Goal: Information Seeking & Learning: Learn about a topic

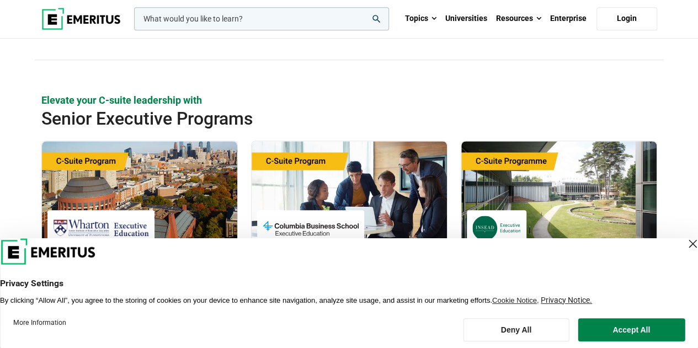
scroll to position [386, 0]
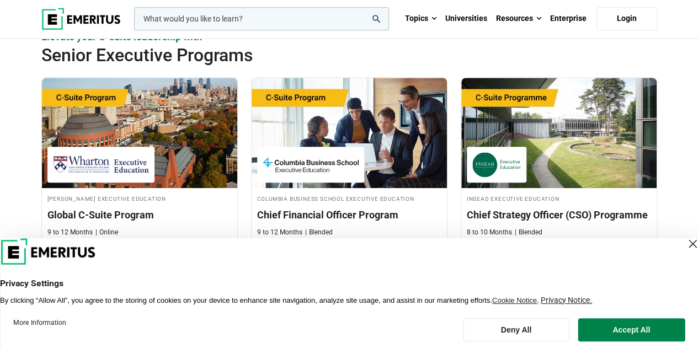
click at [684, 240] on div "Close Layer" at bounding box center [691, 243] width 15 height 15
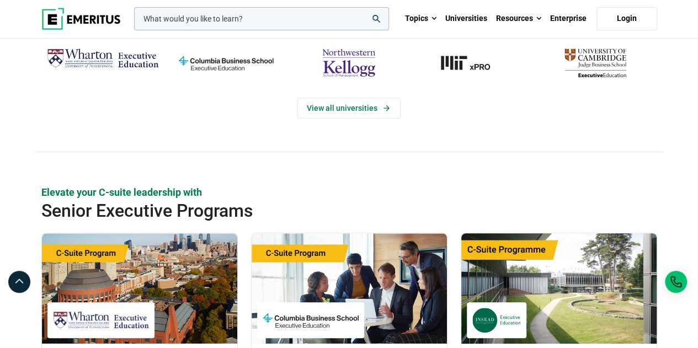
scroll to position [221, 0]
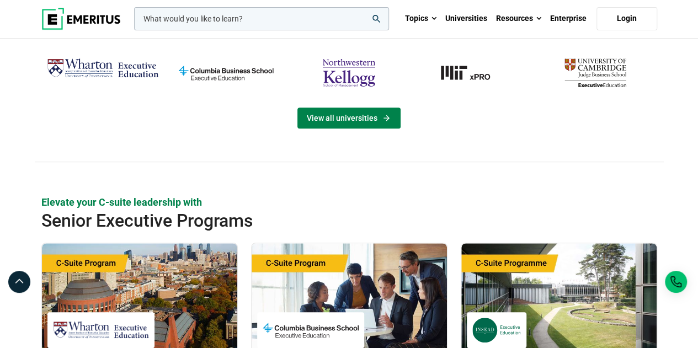
click at [369, 115] on link "View all universities" at bounding box center [348, 118] width 103 height 21
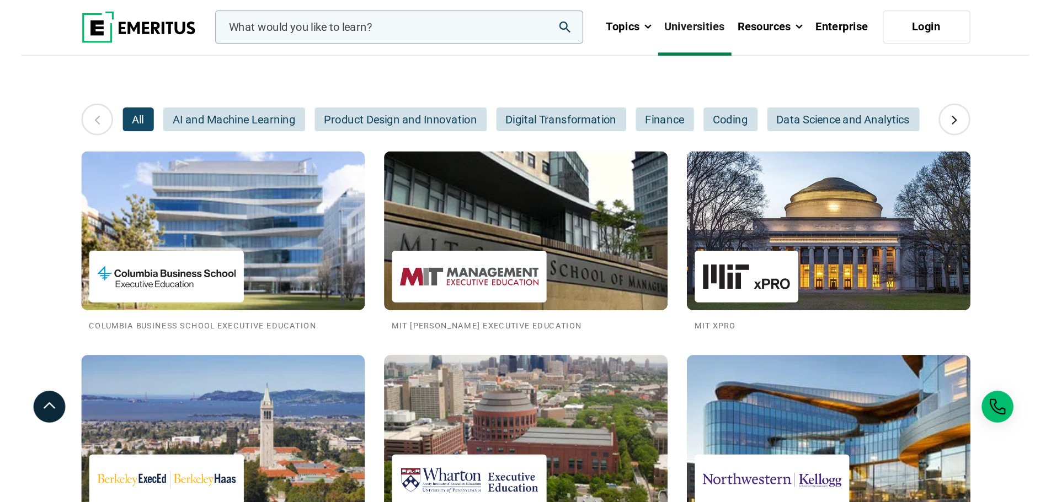
scroll to position [110, 0]
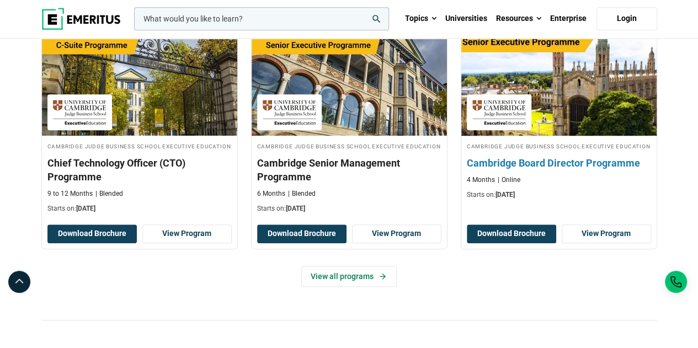
scroll to position [441, 0]
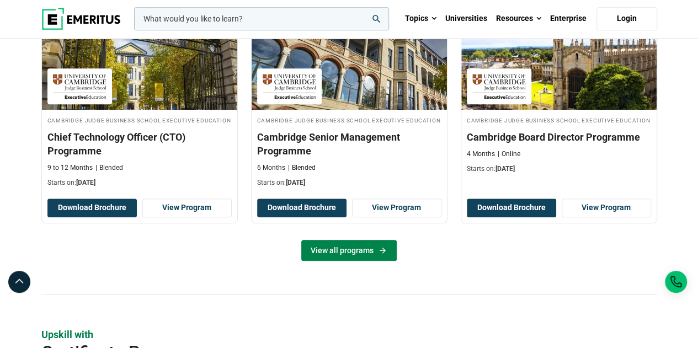
click at [335, 244] on link "View all programs" at bounding box center [348, 250] width 95 height 21
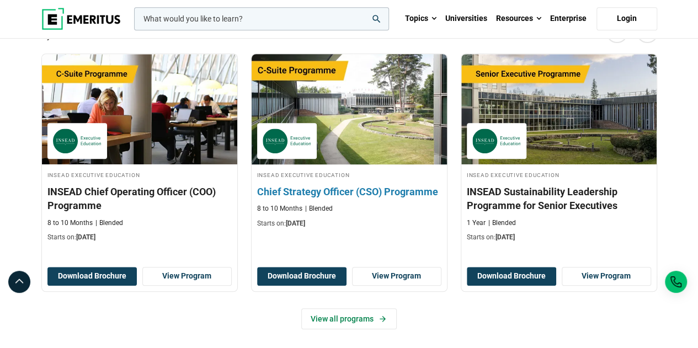
scroll to position [441, 0]
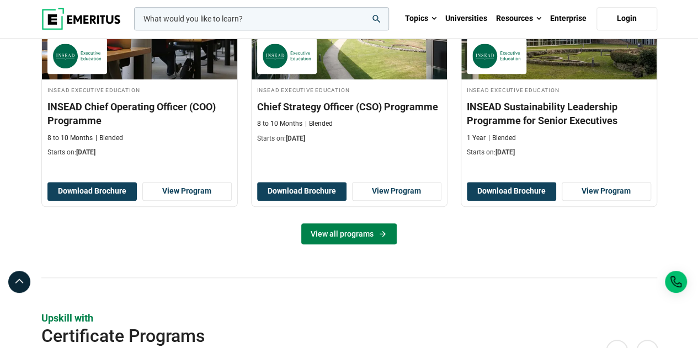
click at [346, 228] on link "View all programs" at bounding box center [348, 233] width 95 height 21
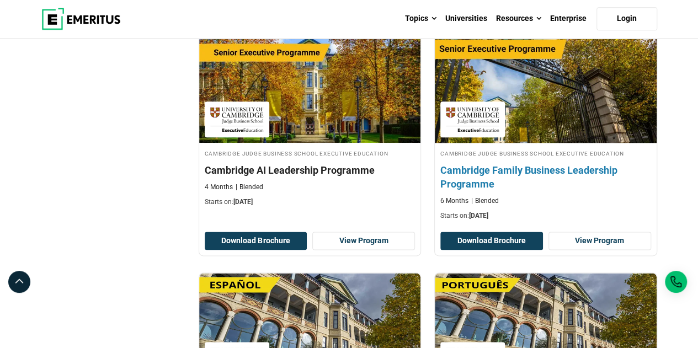
scroll to position [607, 0]
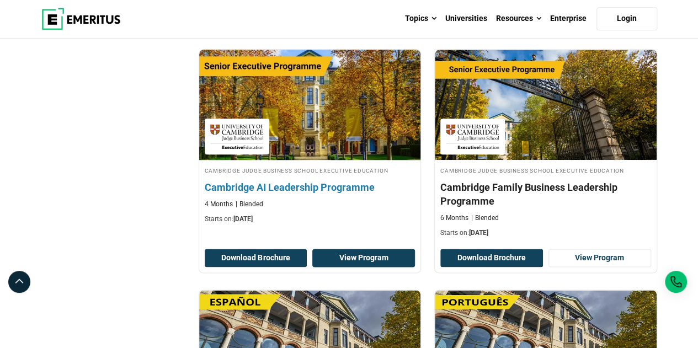
click at [358, 254] on link "View Program" at bounding box center [363, 258] width 103 height 19
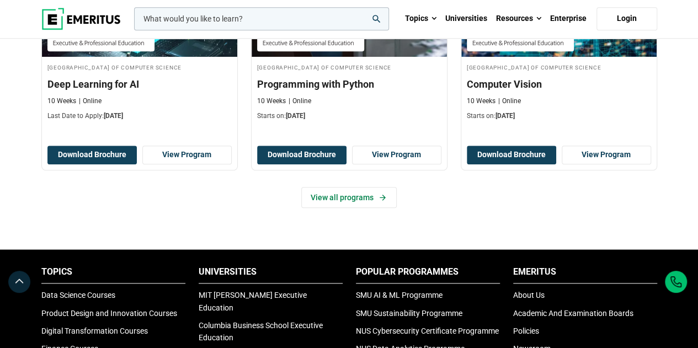
scroll to position [551, 0]
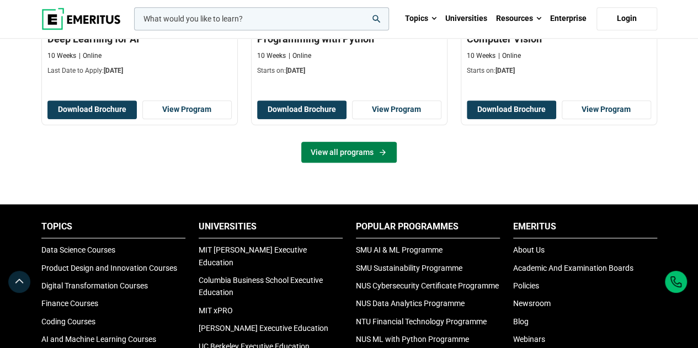
click at [339, 163] on link "View all programs" at bounding box center [348, 152] width 95 height 21
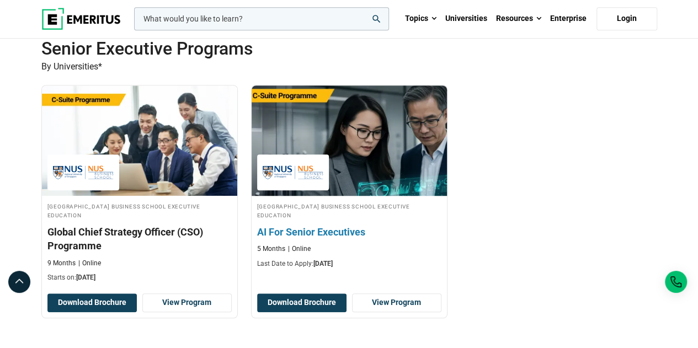
scroll to position [386, 0]
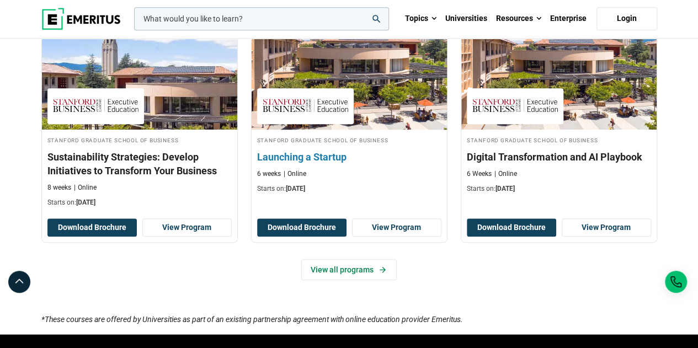
scroll to position [496, 0]
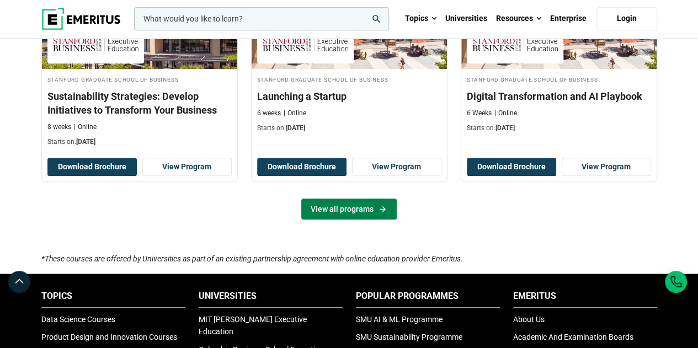
click at [347, 213] on link "View all programs" at bounding box center [348, 209] width 95 height 21
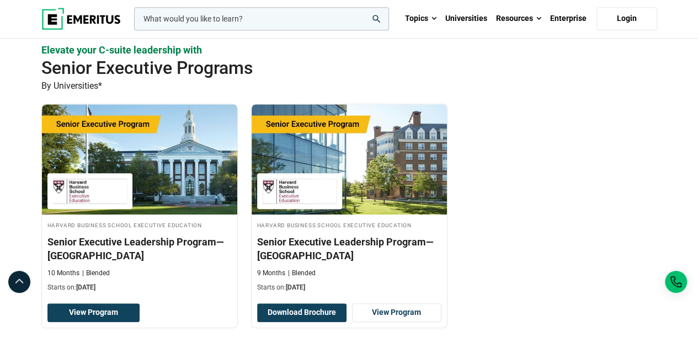
scroll to position [331, 0]
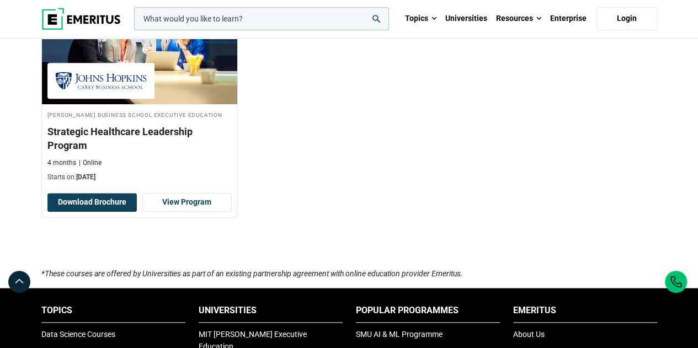
scroll to position [441, 0]
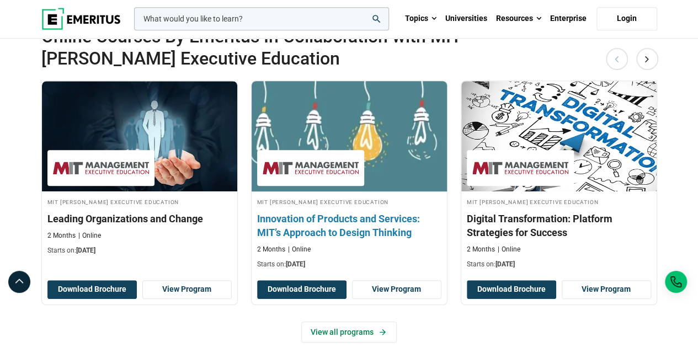
scroll to position [386, 0]
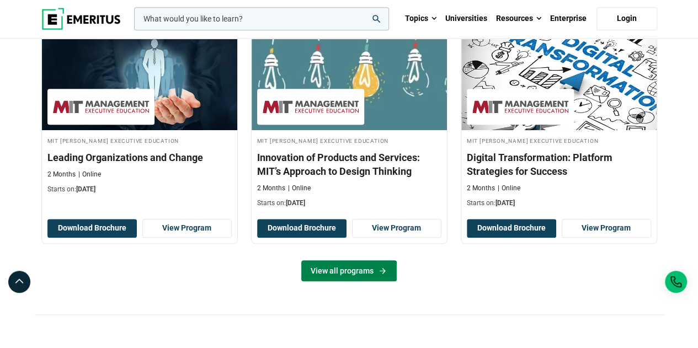
click at [373, 272] on link "View all programs" at bounding box center [348, 270] width 95 height 21
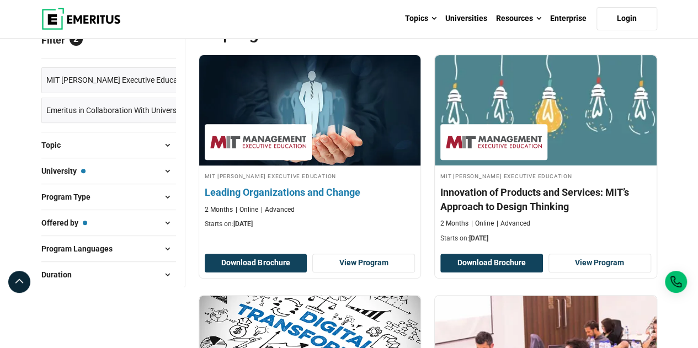
scroll to position [165, 0]
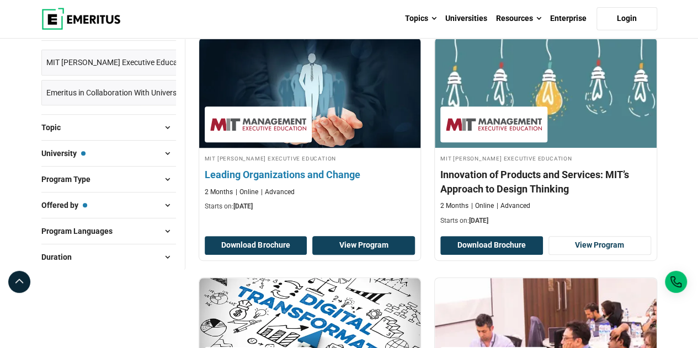
click at [365, 248] on link "View Program" at bounding box center [363, 245] width 103 height 19
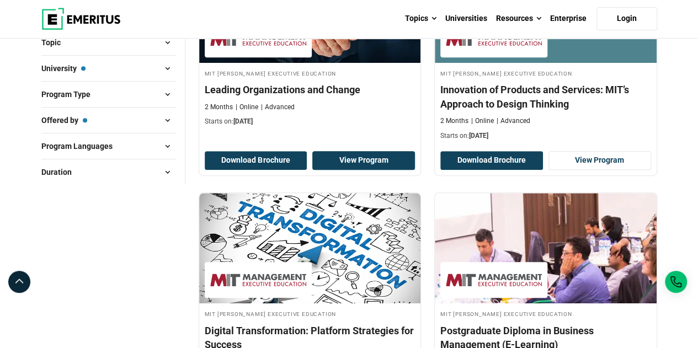
scroll to position [276, 0]
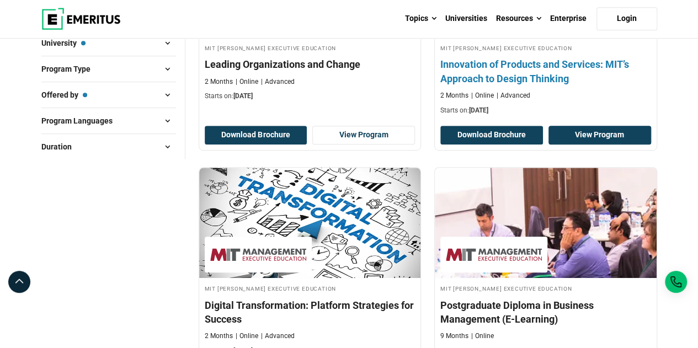
click at [633, 132] on link "View Program" at bounding box center [599, 135] width 103 height 19
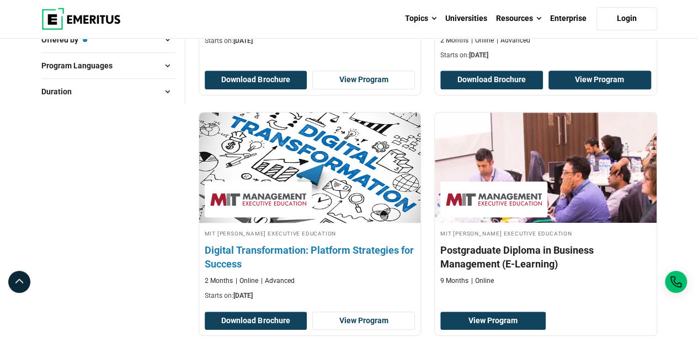
scroll to position [386, 0]
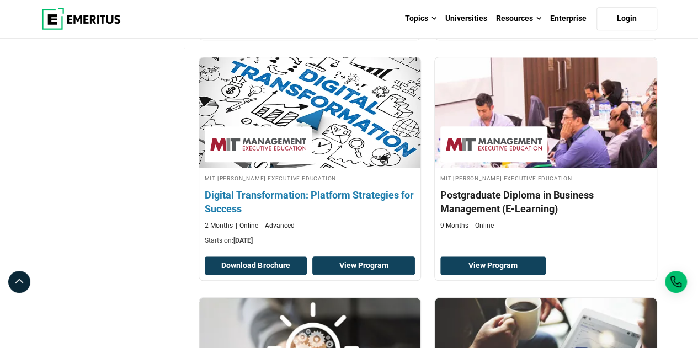
click at [362, 261] on link "View Program" at bounding box center [363, 265] width 103 height 19
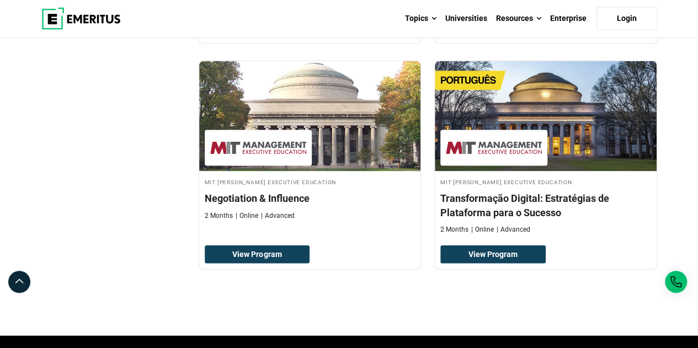
scroll to position [1103, 0]
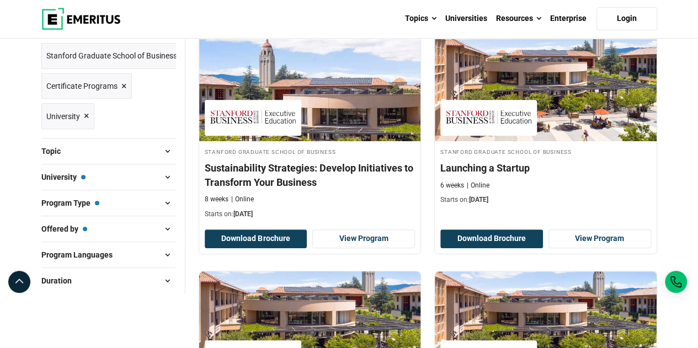
scroll to position [165, 0]
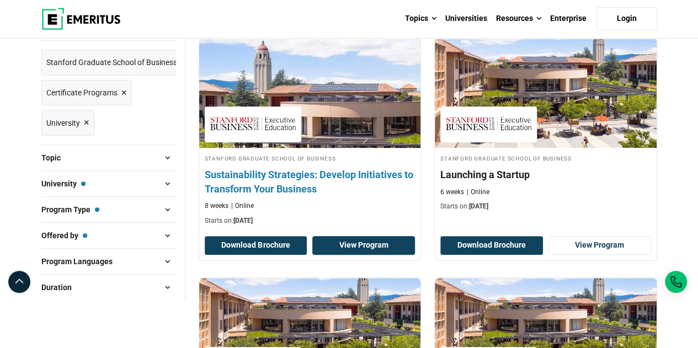
click at [373, 245] on link "View Program" at bounding box center [363, 245] width 103 height 19
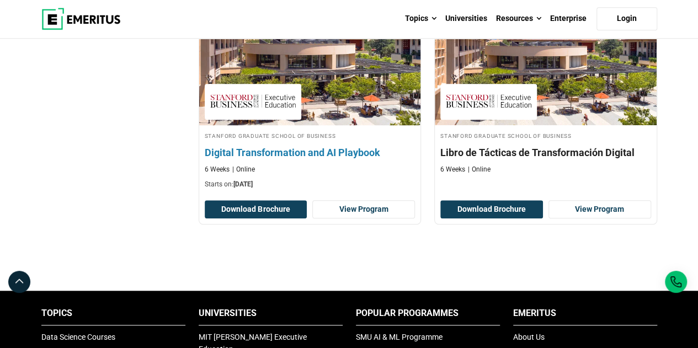
scroll to position [441, 0]
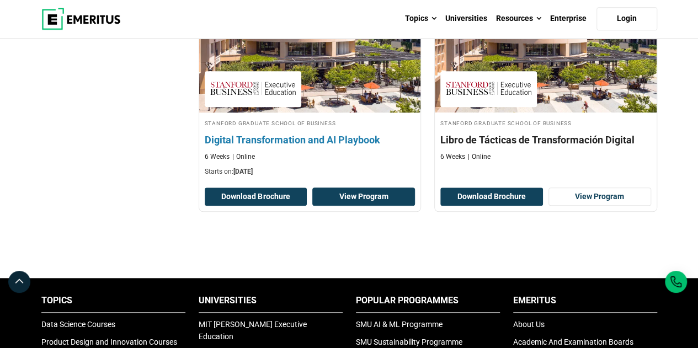
click at [346, 191] on link "View Program" at bounding box center [363, 197] width 103 height 19
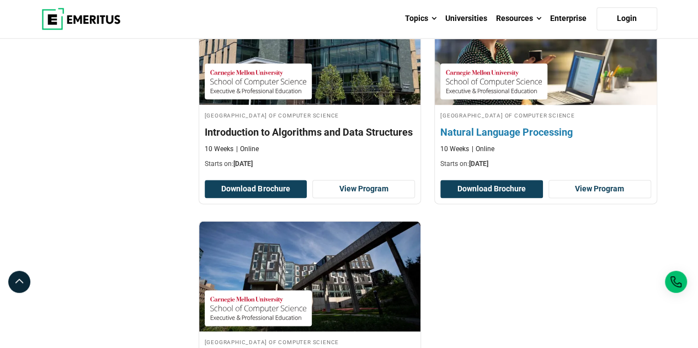
scroll to position [717, 0]
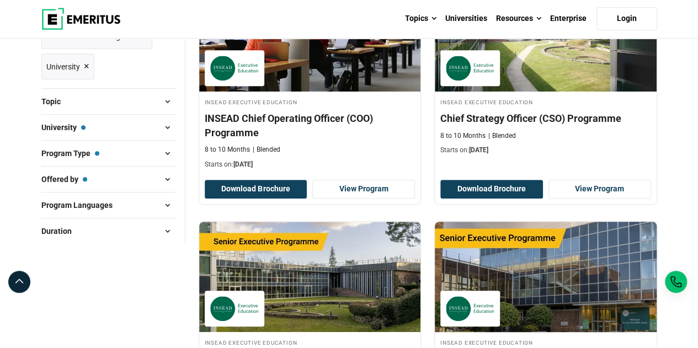
scroll to position [221, 0]
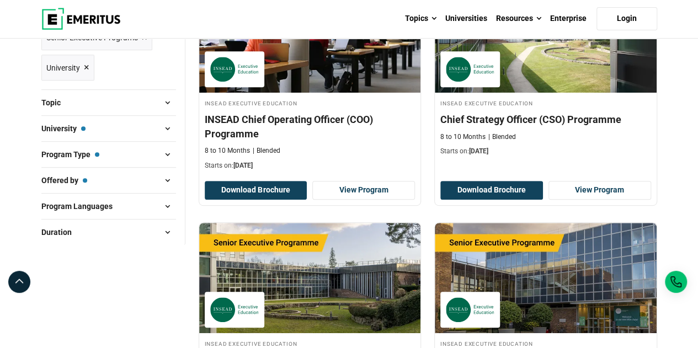
click at [164, 152] on span at bounding box center [167, 154] width 17 height 17
click at [167, 154] on span at bounding box center [167, 154] width 17 height 17
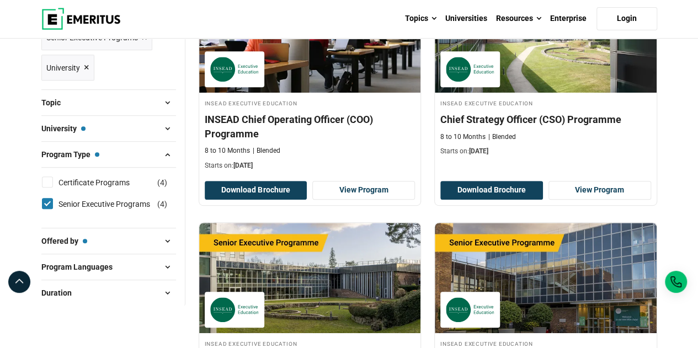
click at [46, 199] on input "Senior Executive Programs ( 4 )" at bounding box center [47, 203] width 11 height 11
checkbox input "false"
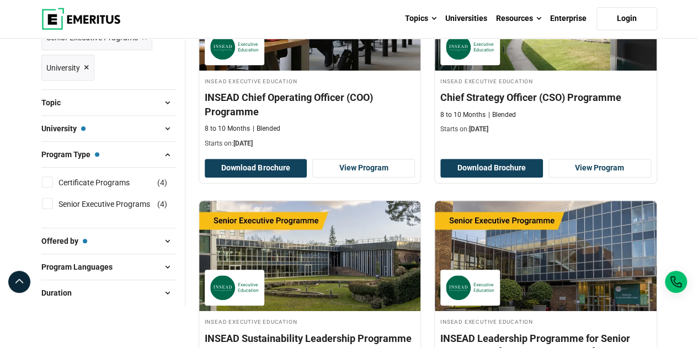
click at [42, 179] on input "Certificate Programs ( 4 )" at bounding box center [47, 181] width 11 height 11
checkbox input "true"
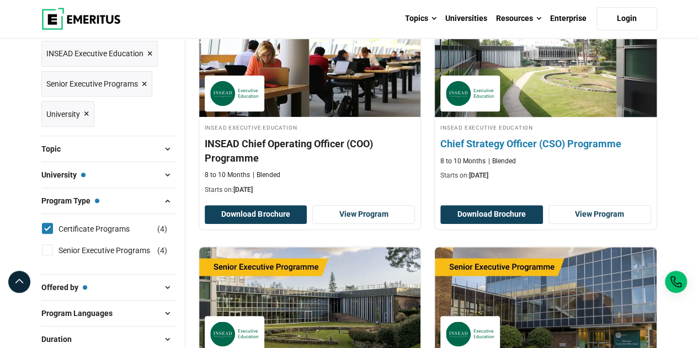
scroll to position [110, 0]
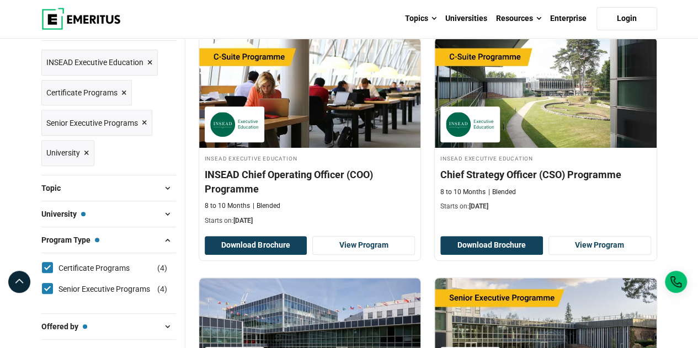
scroll to position [221, 0]
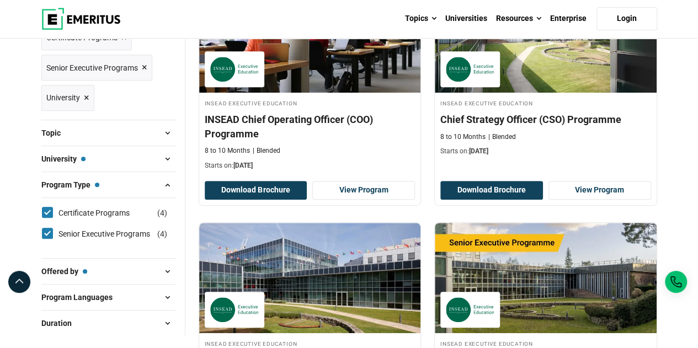
click at [44, 230] on input "Senior Executive Programs ( 4 )" at bounding box center [47, 233] width 11 height 11
checkbox input "false"
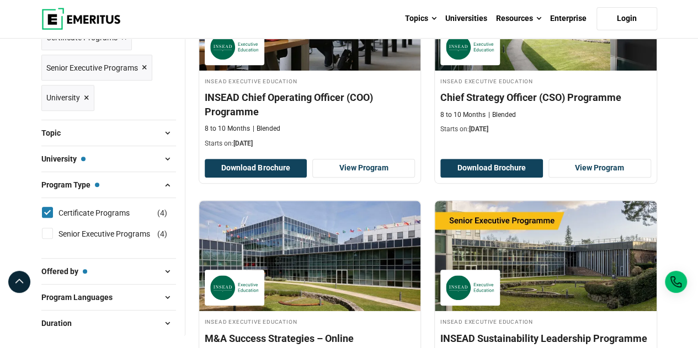
scroll to position [182, 0]
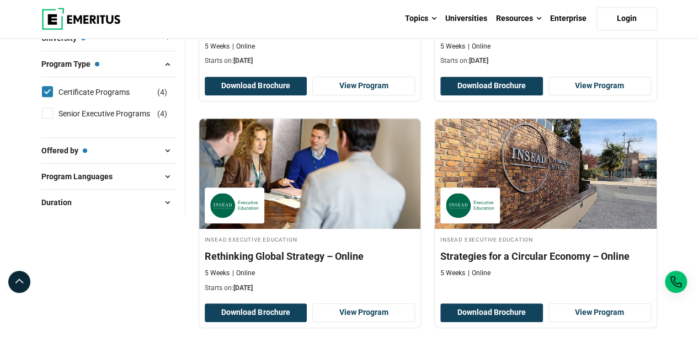
scroll to position [331, 0]
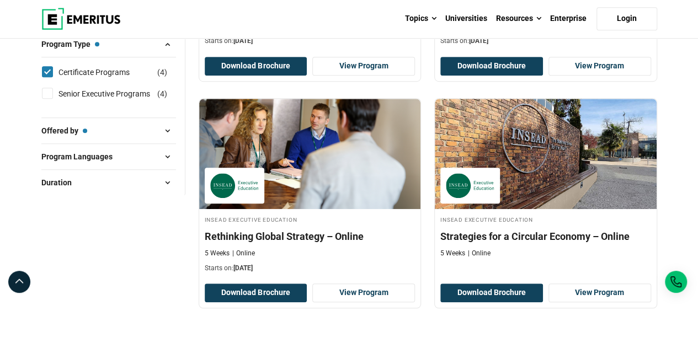
click at [170, 153] on span at bounding box center [167, 156] width 17 height 17
click at [50, 179] on input "English ( 4 )" at bounding box center [47, 184] width 11 height 11
checkbox input "true"
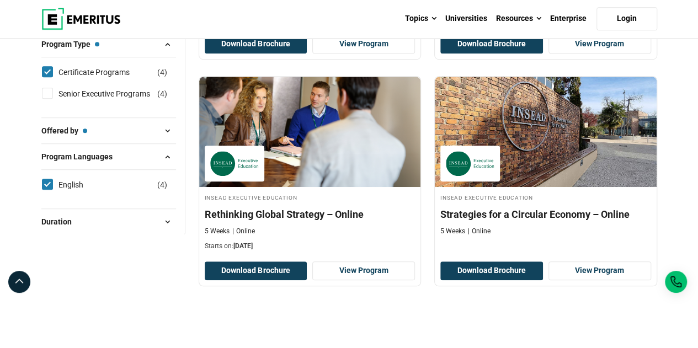
click at [171, 154] on span at bounding box center [167, 156] width 17 height 17
click at [167, 131] on span at bounding box center [167, 130] width 17 height 17
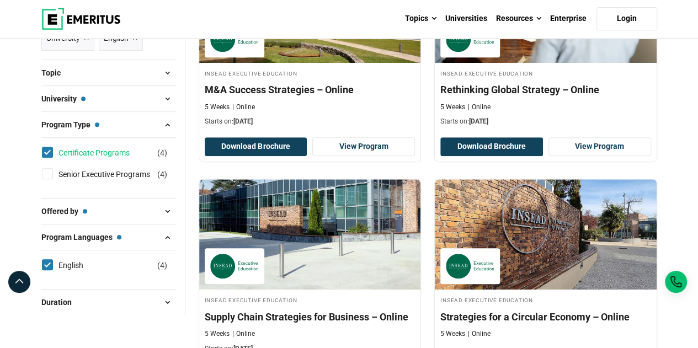
scroll to position [276, 0]
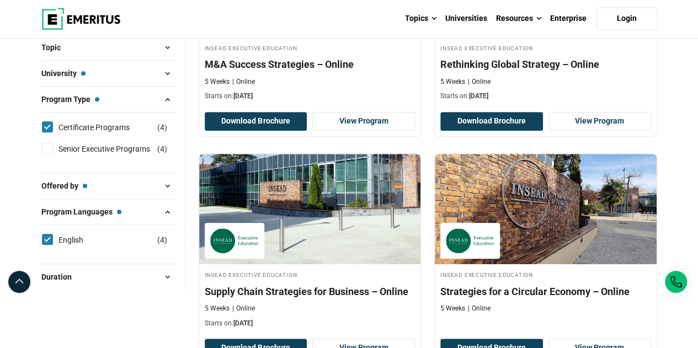
click at [162, 183] on span at bounding box center [167, 186] width 17 height 17
click at [164, 183] on span at bounding box center [167, 186] width 17 height 17
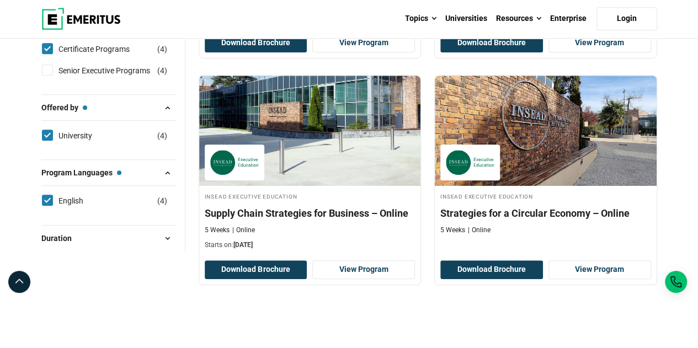
scroll to position [386, 0]
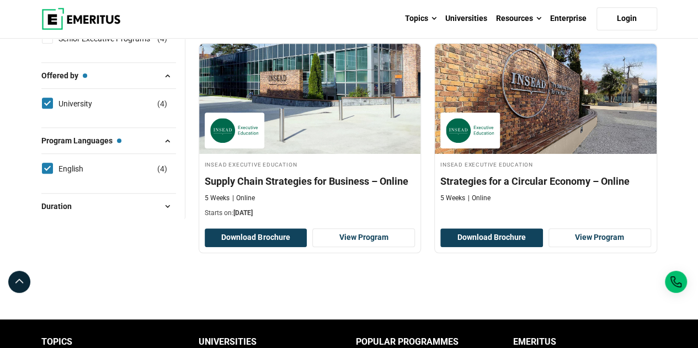
click at [165, 205] on span at bounding box center [167, 206] width 17 height 17
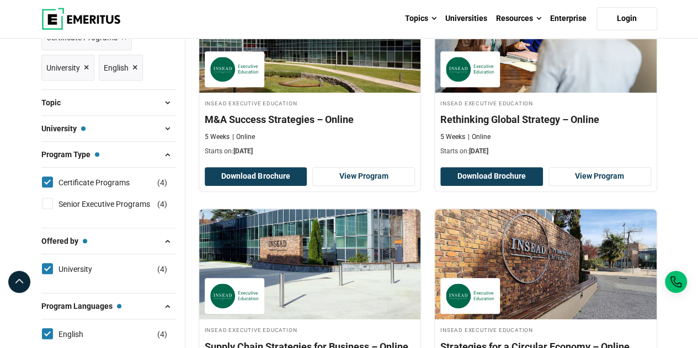
scroll to position [165, 0]
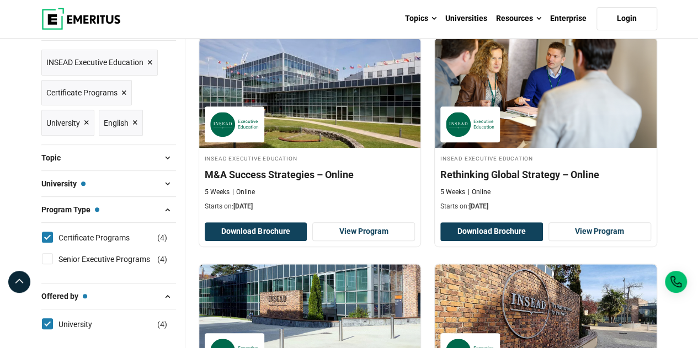
click at [167, 182] on span at bounding box center [167, 183] width 17 height 17
click at [166, 179] on span at bounding box center [167, 183] width 17 height 17
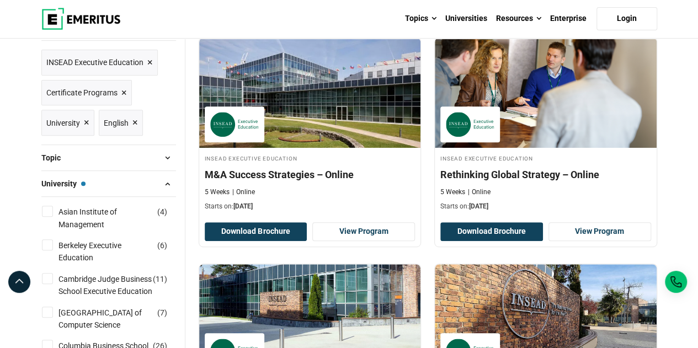
click at [47, 278] on input "Cambridge Judge Business School Executive Education ( 11 )" at bounding box center [47, 278] width 11 height 11
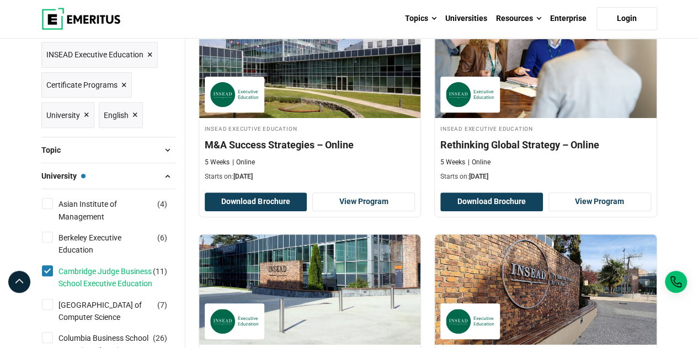
scroll to position [221, 0]
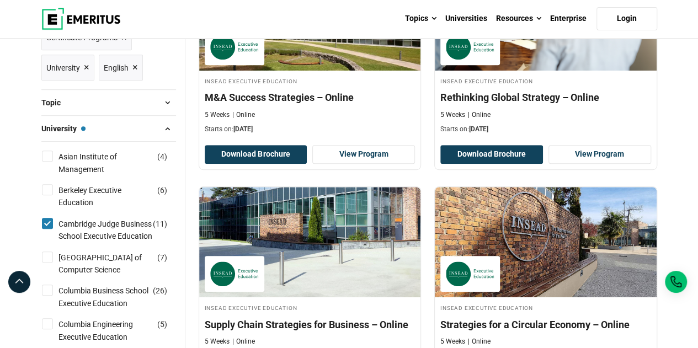
click at [47, 218] on input "Cambridge Judge Business School Executive Education ( 11 )" at bounding box center [47, 223] width 11 height 11
checkbox input "false"
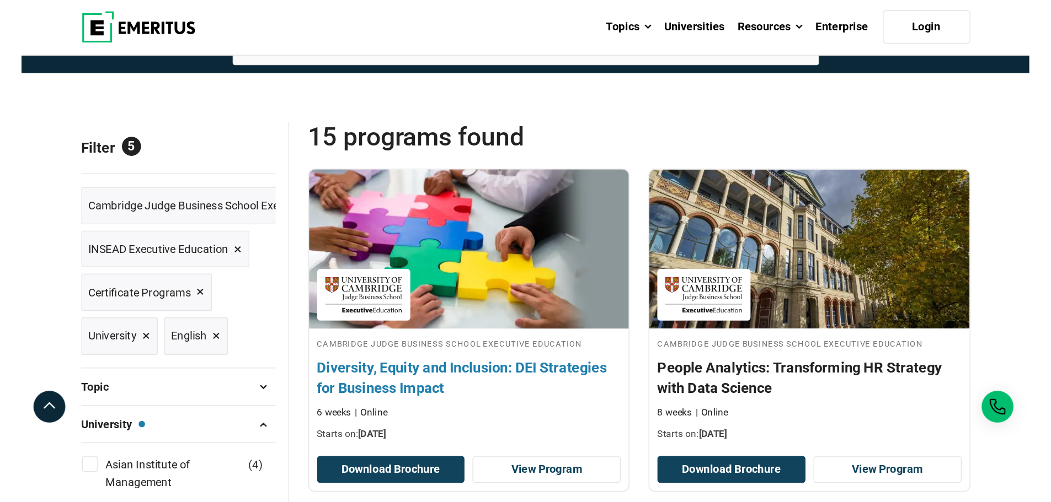
scroll to position [110, 0]
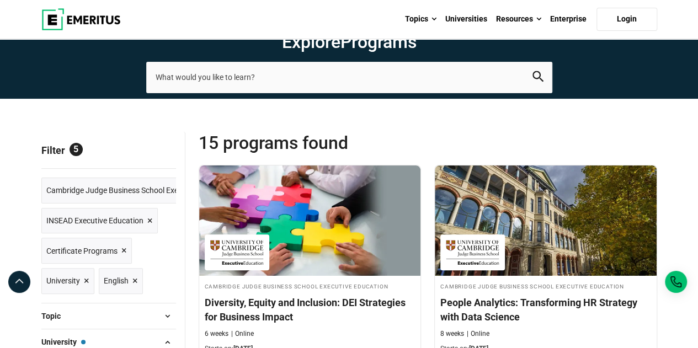
scroll to position [55, 0]
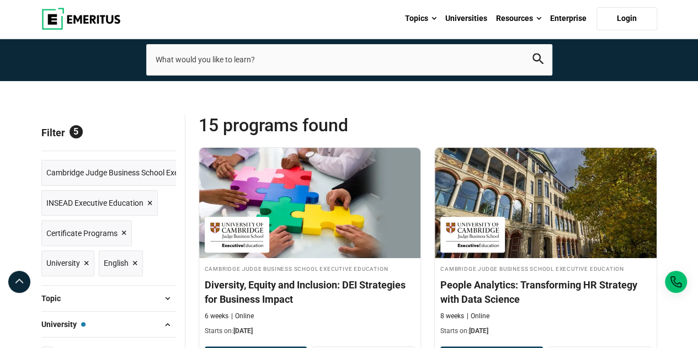
click at [152, 202] on span "×" at bounding box center [150, 203] width 6 height 16
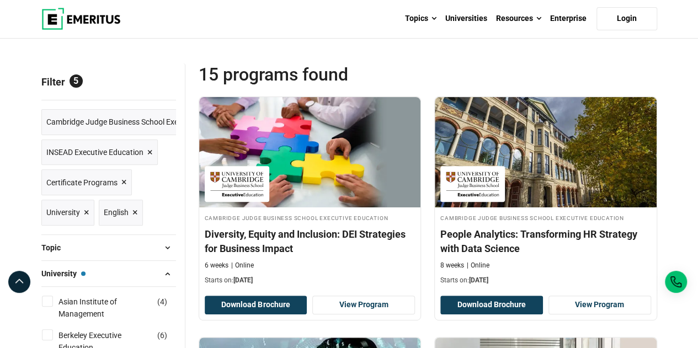
scroll to position [110, 0]
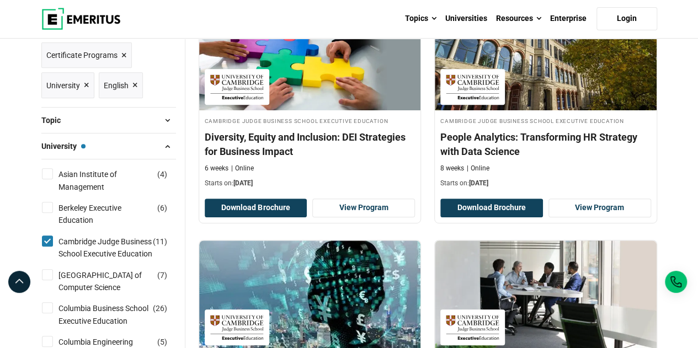
scroll to position [221, 0]
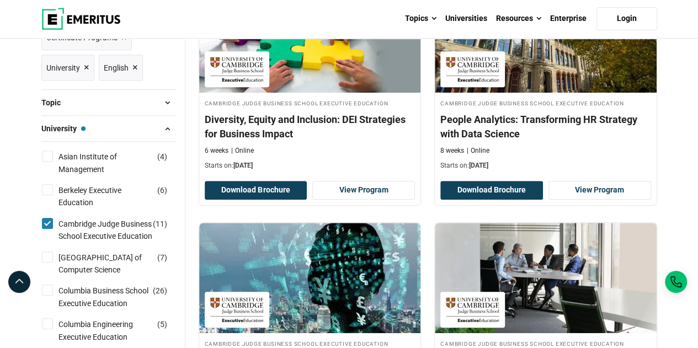
drag, startPoint x: 49, startPoint y: 221, endPoint x: 75, endPoint y: 222, distance: 26.5
click at [50, 221] on input "Cambridge Judge Business School Executive Education ( 11 )" at bounding box center [47, 223] width 11 height 11
checkbox input "false"
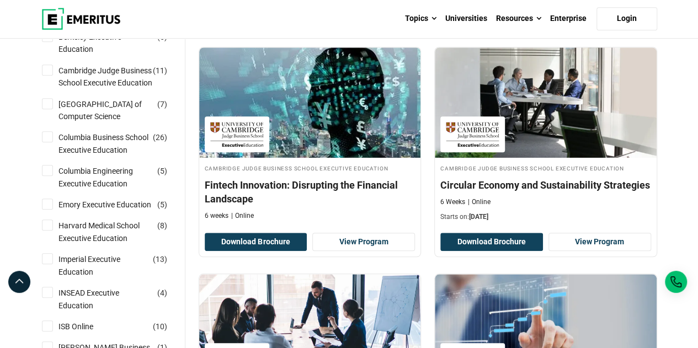
scroll to position [386, 0]
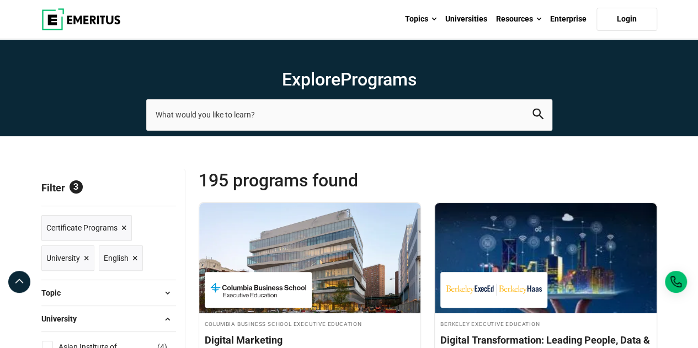
click at [96, 13] on img at bounding box center [80, 19] width 79 height 22
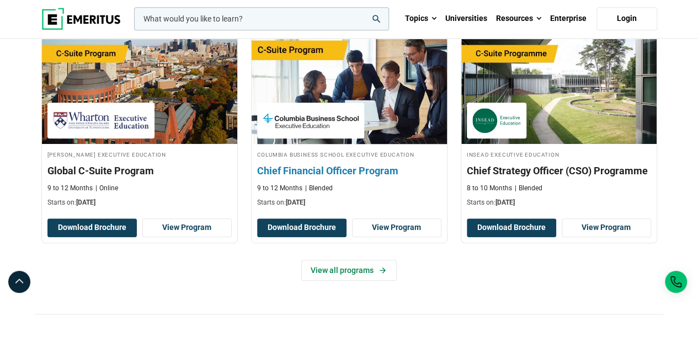
scroll to position [441, 0]
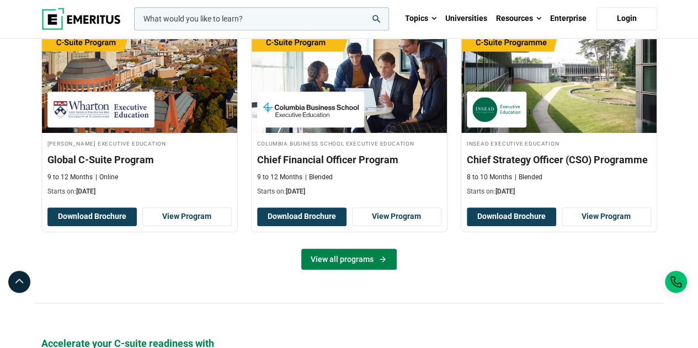
click at [344, 254] on link "View all programs" at bounding box center [348, 259] width 95 height 21
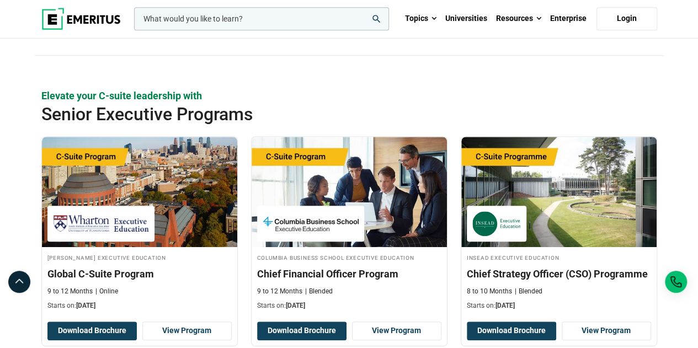
scroll to position [221, 0]
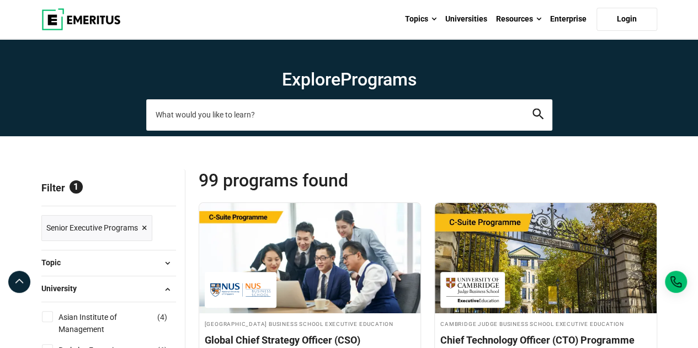
click at [272, 104] on input "search-page" at bounding box center [349, 114] width 406 height 31
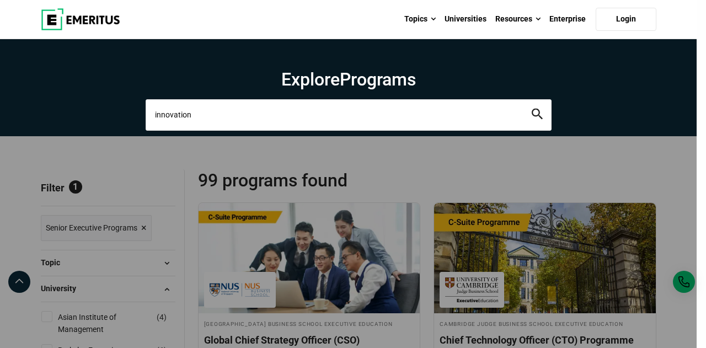
type input "innovation"
click at [532, 109] on button "search" at bounding box center [537, 115] width 11 height 13
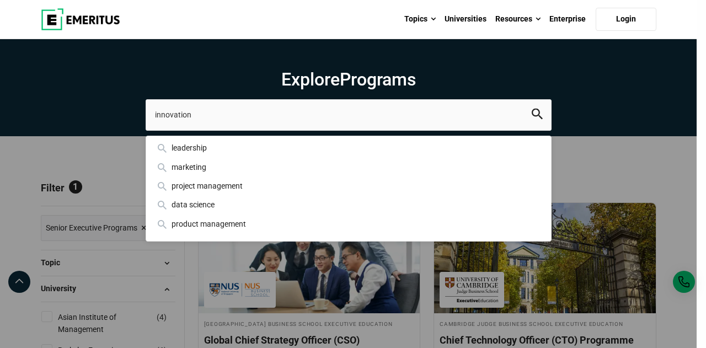
click at [532, 115] on icon "search" at bounding box center [537, 114] width 11 height 11
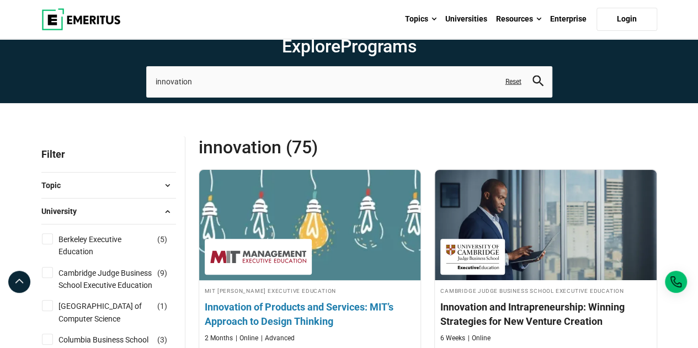
scroll to position [55, 0]
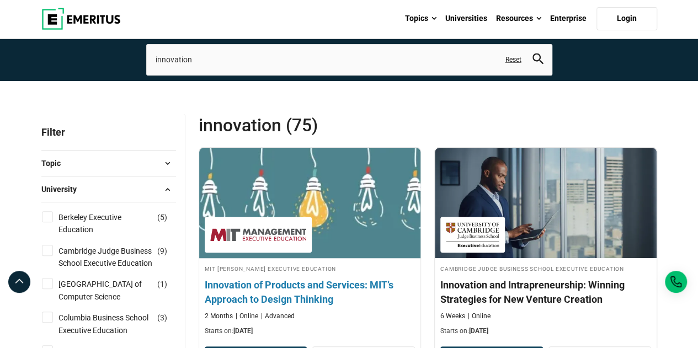
click at [314, 294] on h4 "Innovation of Products and Services: MIT’s Approach to Design Thinking" at bounding box center [310, 292] width 211 height 28
